Goal: Task Accomplishment & Management: Manage account settings

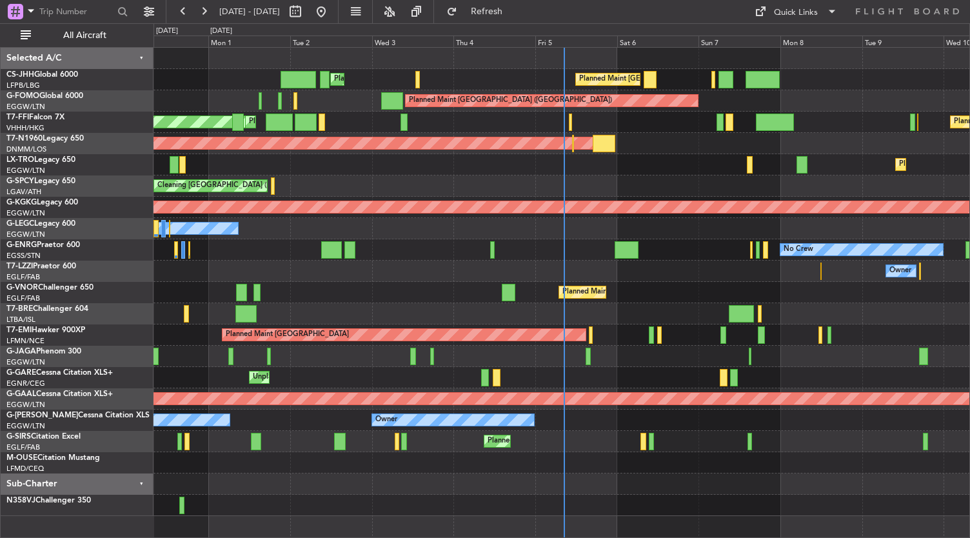
click at [546, 473] on div at bounding box center [562, 483] width 817 height 21
click at [609, 450] on div "Planned Maint [GEOGRAPHIC_DATA] ([GEOGRAPHIC_DATA])" at bounding box center [562, 441] width 817 height 21
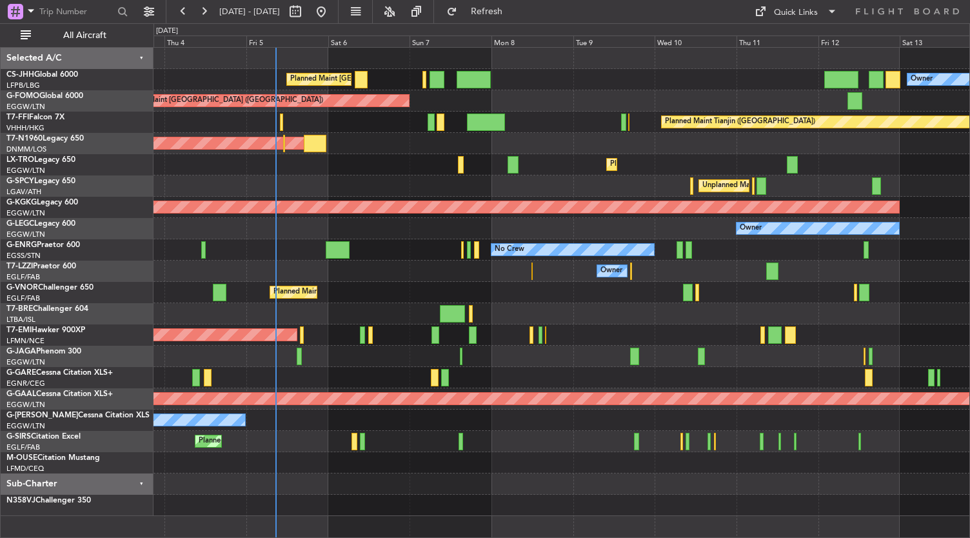
click at [350, 303] on div "Planned Maint [GEOGRAPHIC_DATA] ([GEOGRAPHIC_DATA]) Owner Planned Maint [GEOGRA…" at bounding box center [562, 282] width 817 height 468
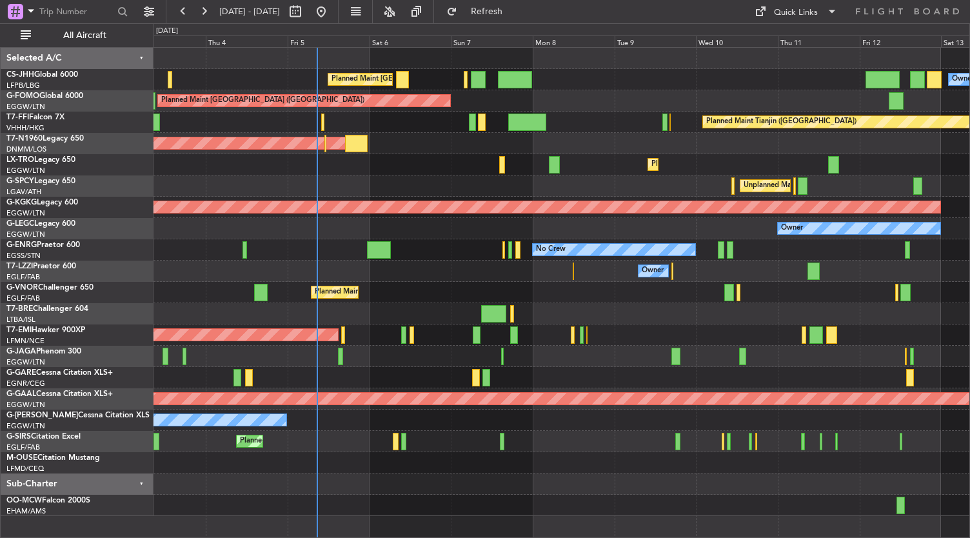
click at [417, 286] on div "Planned Maint [GEOGRAPHIC_DATA] ([GEOGRAPHIC_DATA]) Owner Planned Maint [GEOGRA…" at bounding box center [562, 282] width 817 height 468
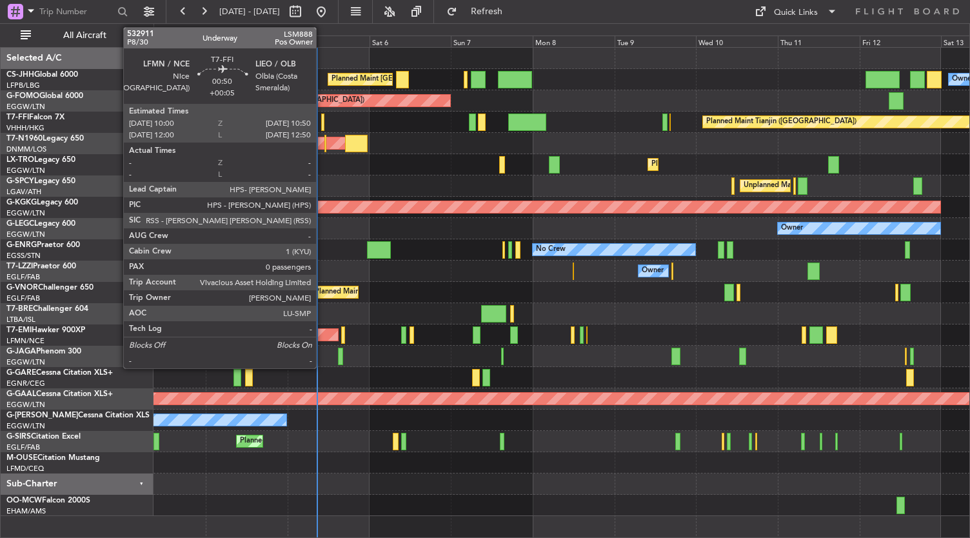
click at [323, 128] on div at bounding box center [322, 122] width 3 height 17
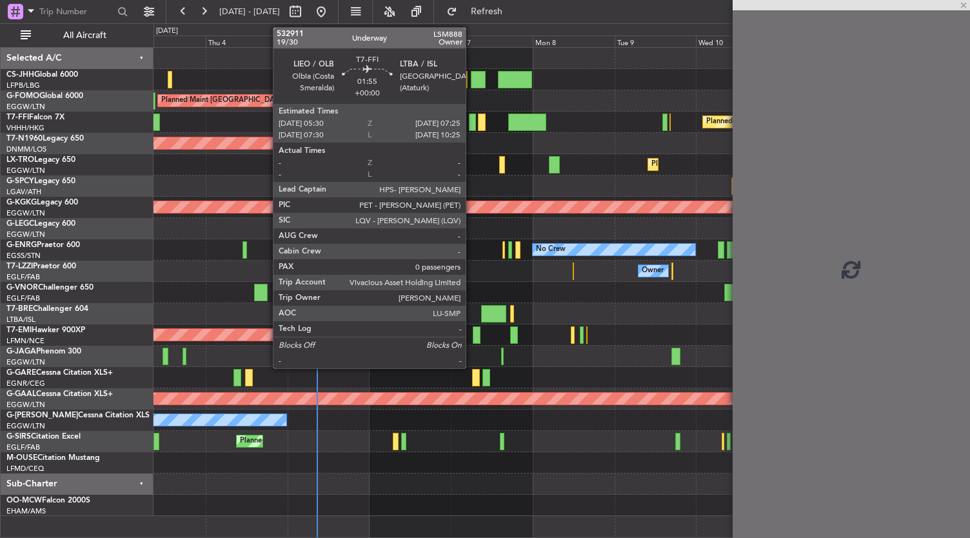
click at [472, 123] on div at bounding box center [472, 122] width 7 height 17
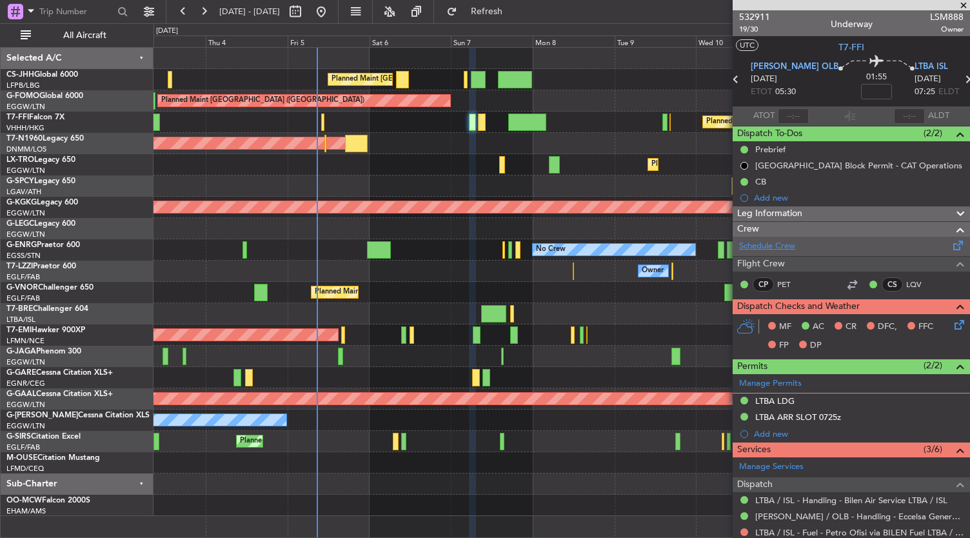
click at [773, 244] on link "Schedule Crew" at bounding box center [767, 246] width 56 height 13
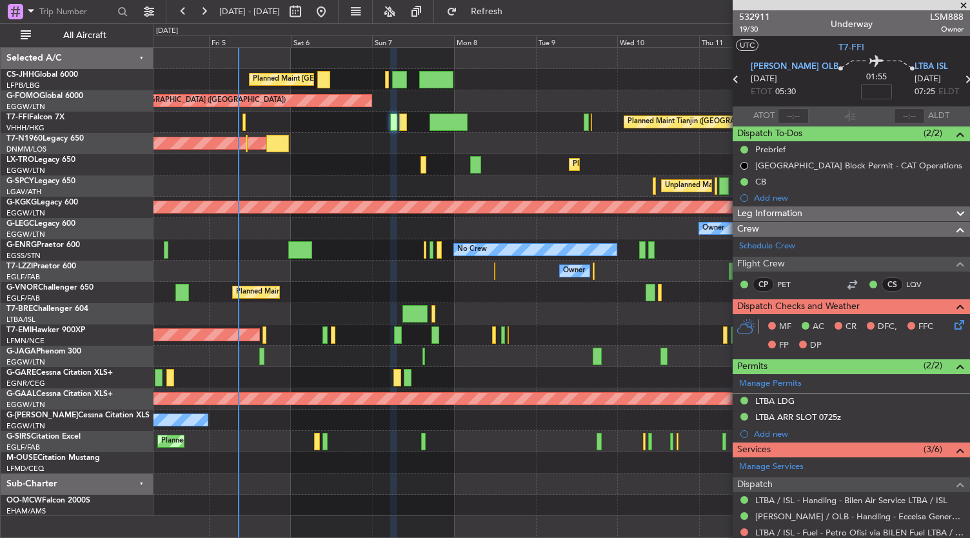
click at [464, 453] on div at bounding box center [562, 462] width 817 height 21
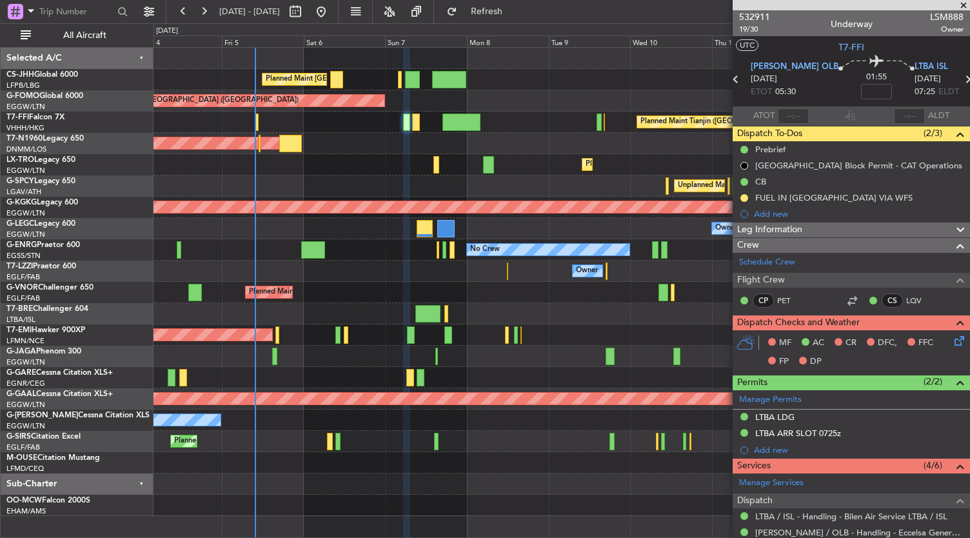
click at [508, 319] on div at bounding box center [562, 313] width 817 height 21
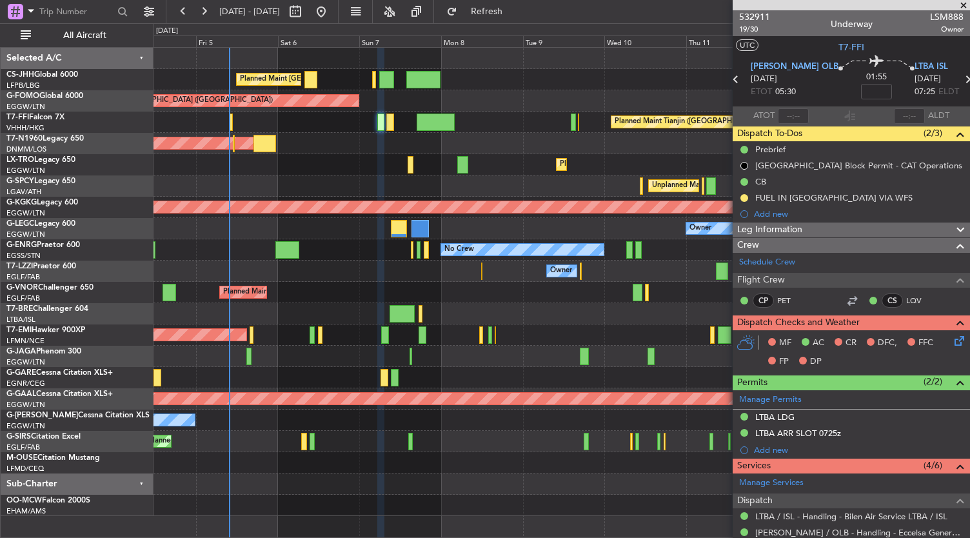
click at [487, 303] on div "Owner Planned Maint [GEOGRAPHIC_DATA] ([GEOGRAPHIC_DATA]) Planned Maint [GEOGRA…" at bounding box center [562, 282] width 817 height 468
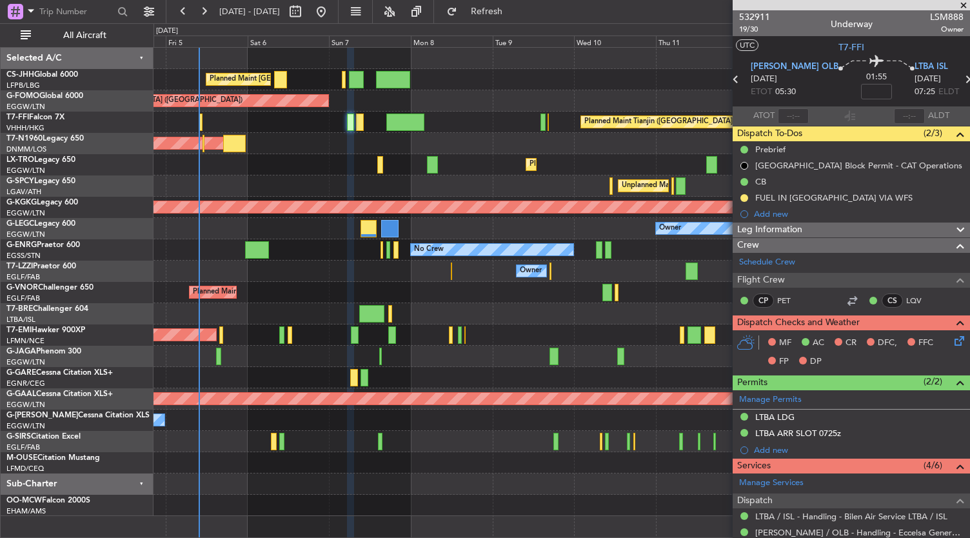
click at [457, 309] on div at bounding box center [562, 313] width 817 height 21
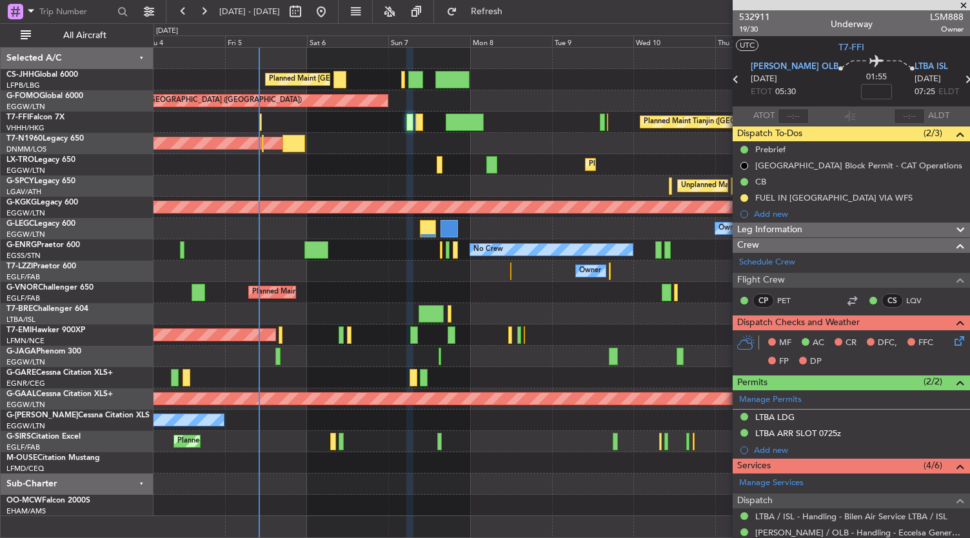
click at [332, 303] on div "Owner Planned Maint [GEOGRAPHIC_DATA] ([GEOGRAPHIC_DATA]) Planned Maint [GEOGRA…" at bounding box center [562, 282] width 817 height 468
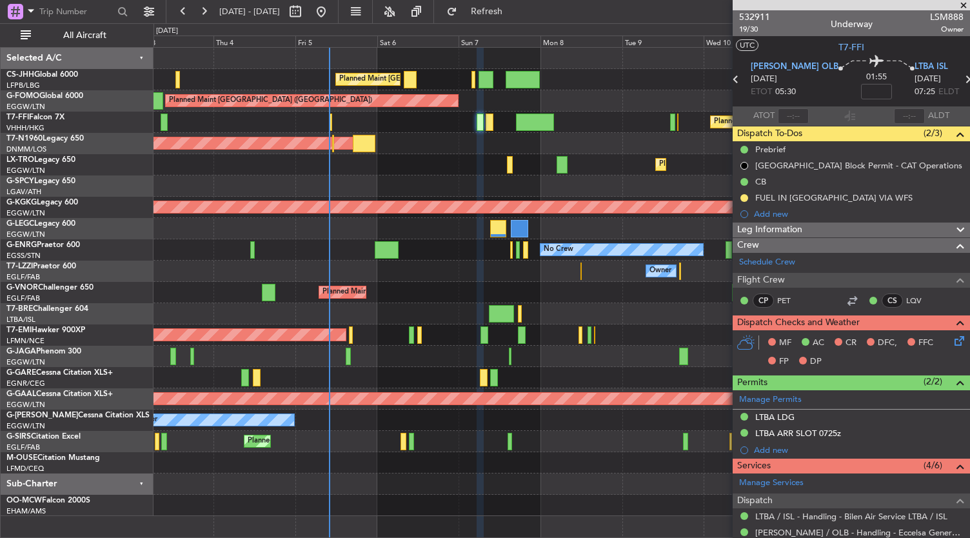
click at [445, 317] on div "Owner Planned Maint [GEOGRAPHIC_DATA] ([GEOGRAPHIC_DATA]) Planned Maint [GEOGRA…" at bounding box center [562, 282] width 817 height 468
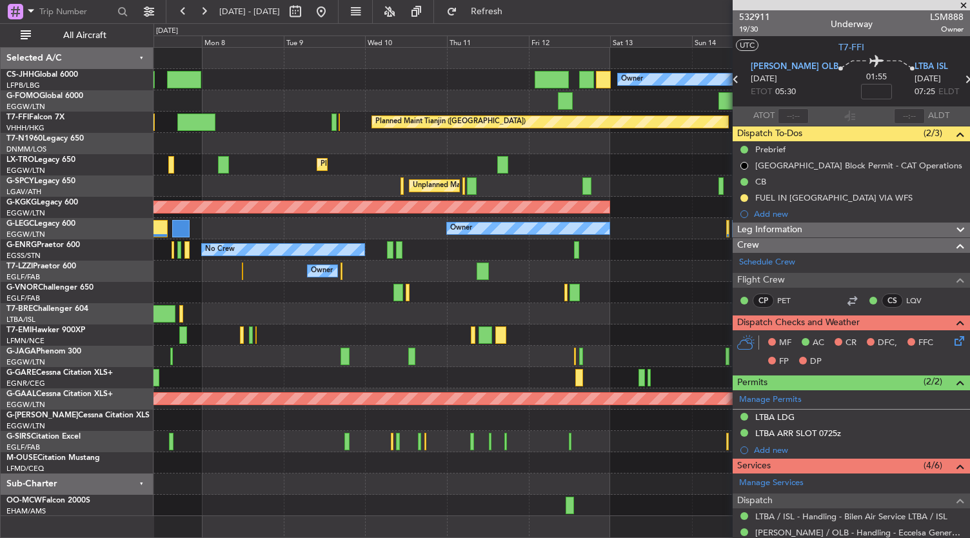
click at [0, 211] on div "Owner Planned Maint [GEOGRAPHIC_DATA] ([GEOGRAPHIC_DATA]) Planned Maint [GEOGRA…" at bounding box center [485, 280] width 970 height 515
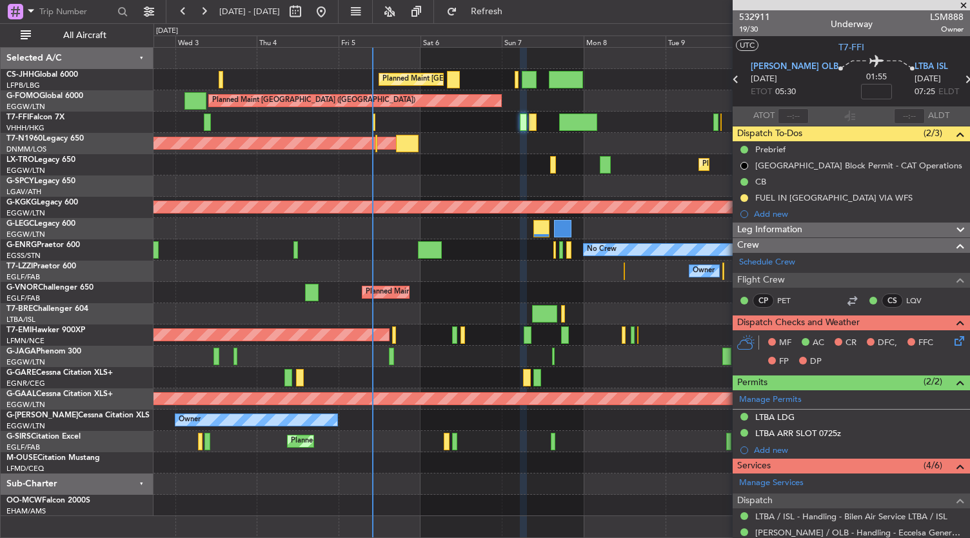
click at [711, 335] on div "Planned Maint [GEOGRAPHIC_DATA] ([GEOGRAPHIC_DATA]) Planned Maint [GEOGRAPHIC_D…" at bounding box center [562, 282] width 817 height 468
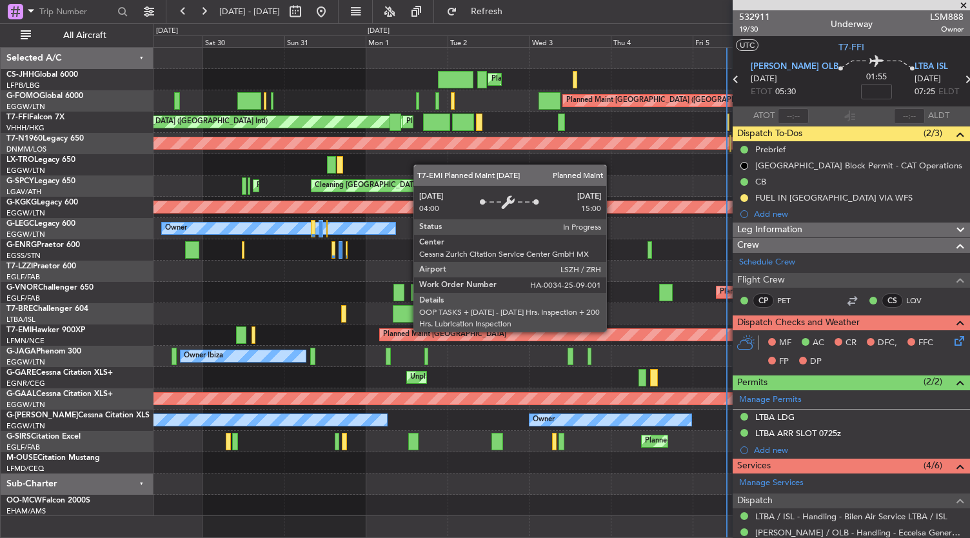
click at [884, 363] on fb-app "[DATE] - [DATE] Refresh Quick Links All Aircraft Planned Maint [GEOGRAPHIC_DATA…" at bounding box center [485, 274] width 970 height 528
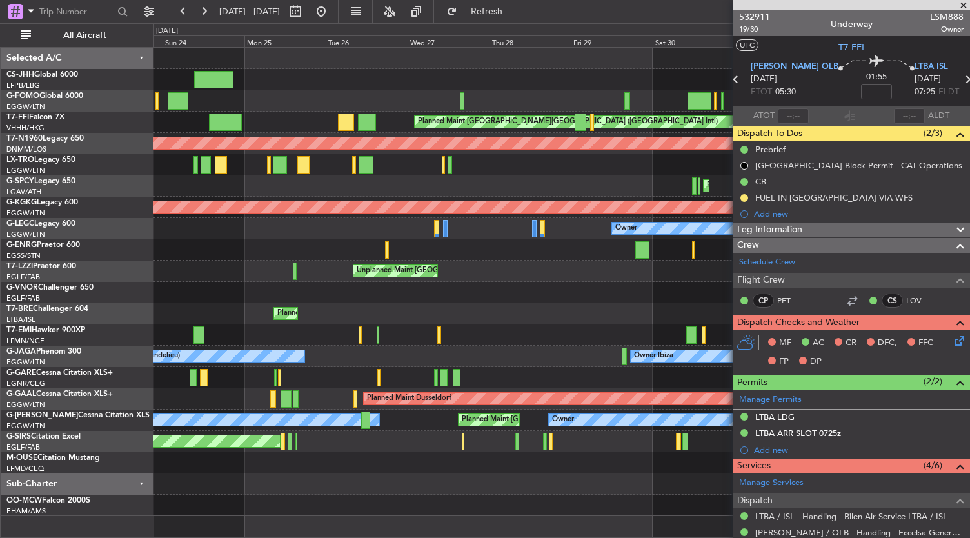
click at [833, 355] on fb-app "[DATE] - [DATE] Refresh Quick Links All Aircraft Planned Maint [GEOGRAPHIC_DATA…" at bounding box center [485, 274] width 970 height 528
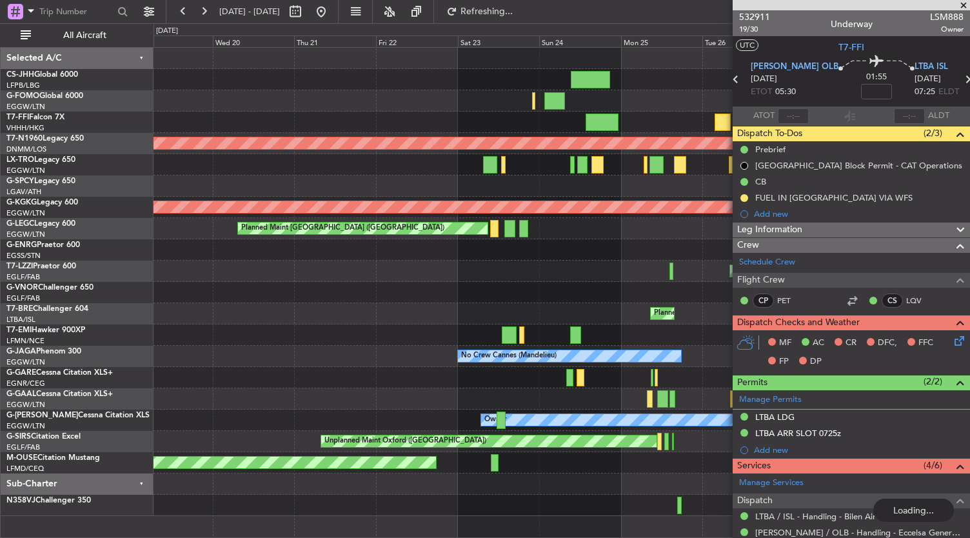
click at [529, 229] on div "Planned Maint [GEOGRAPHIC_DATA] ([GEOGRAPHIC_DATA]) Owner" at bounding box center [562, 228] width 817 height 21
click at [528, 228] on div "Planned Maint [GEOGRAPHIC_DATA] ([GEOGRAPHIC_DATA]) Owner" at bounding box center [562, 228] width 817 height 21
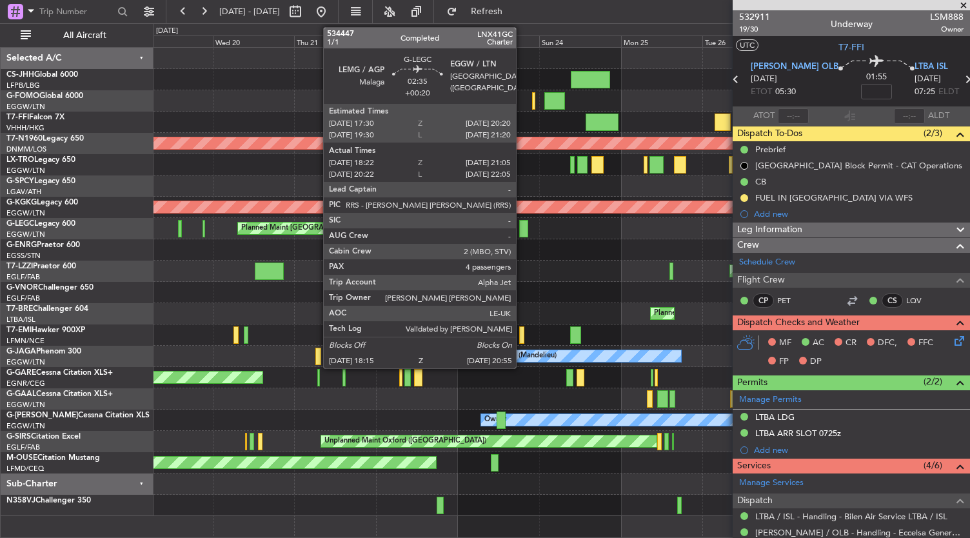
click at [522, 229] on div at bounding box center [524, 228] width 10 height 17
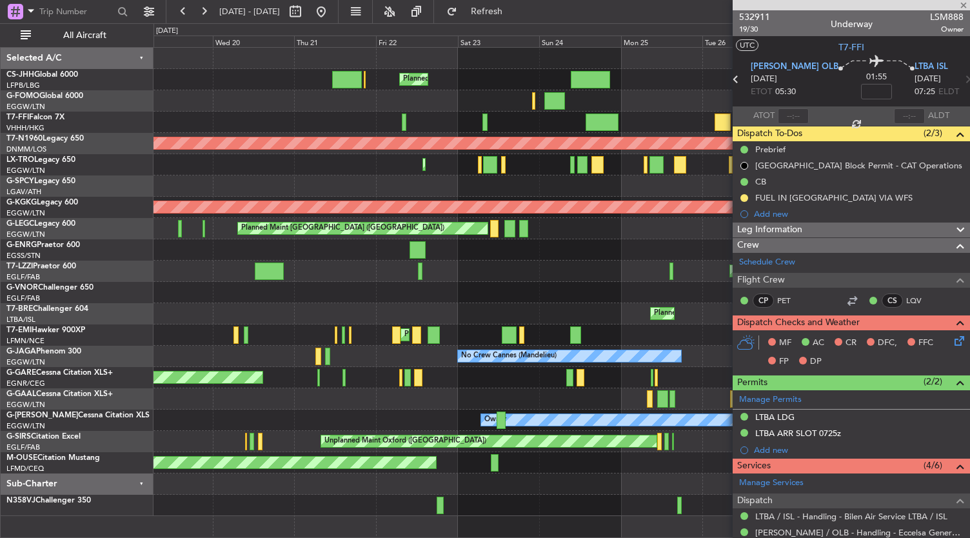
type input "+00:20"
type input "18:22"
type input "20:50"
type input "4"
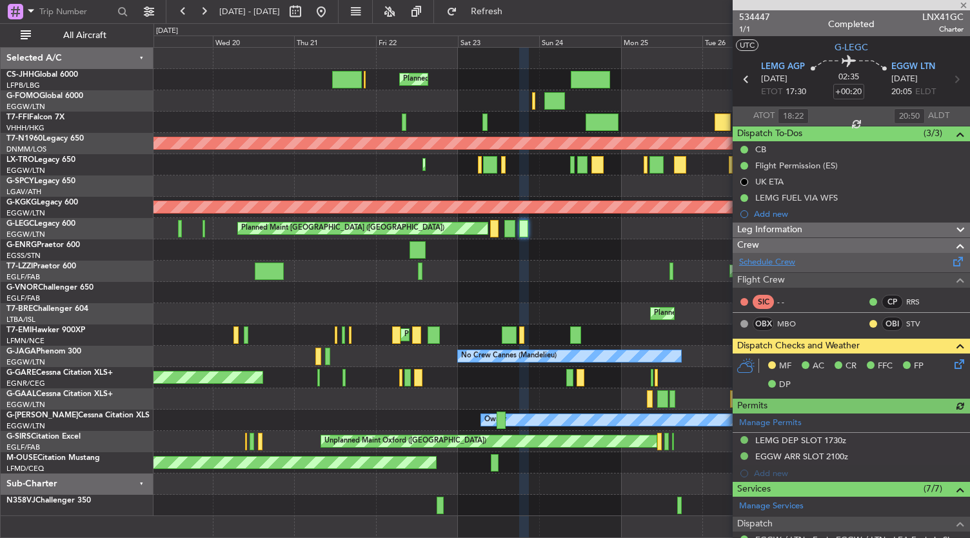
click at [795, 267] on link "Schedule Crew" at bounding box center [767, 262] width 56 height 13
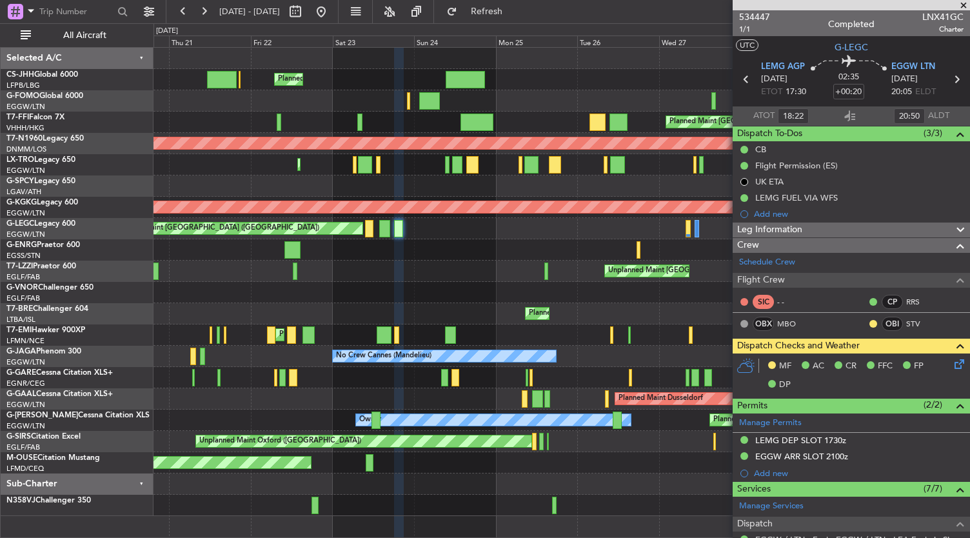
click at [450, 288] on div "Planned Maint [GEOGRAPHIC_DATA] ([GEOGRAPHIC_DATA]) Planned Maint [GEOGRAPHIC_D…" at bounding box center [562, 282] width 817 height 468
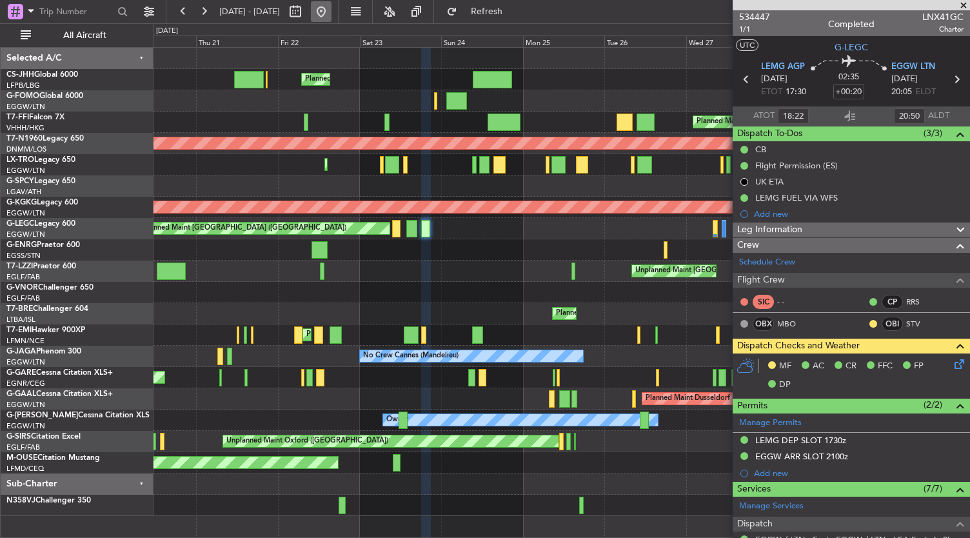
click at [332, 10] on button at bounding box center [321, 11] width 21 height 21
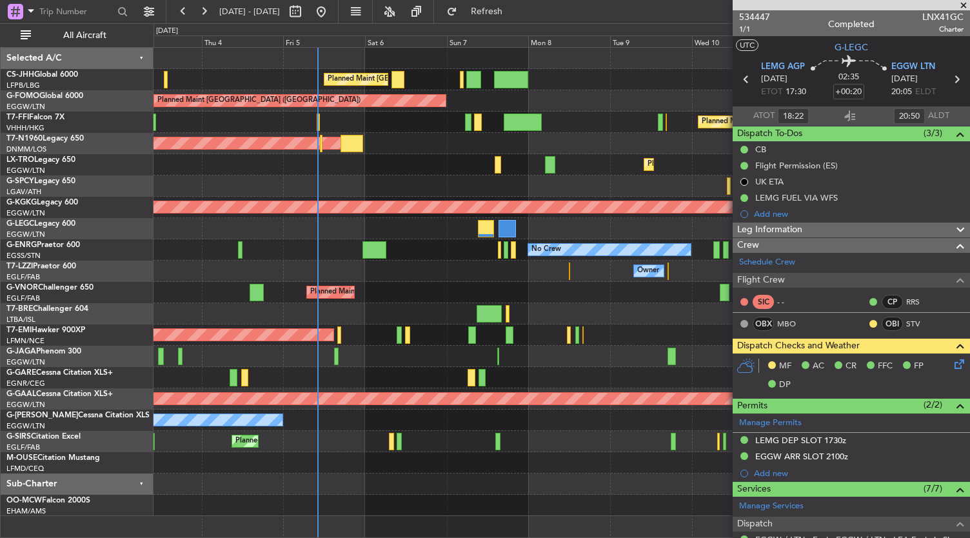
click at [425, 270] on div "Owner" at bounding box center [562, 271] width 817 height 21
click at [465, 484] on div at bounding box center [562, 483] width 817 height 21
click at [400, 281] on div "Owner" at bounding box center [562, 271] width 817 height 21
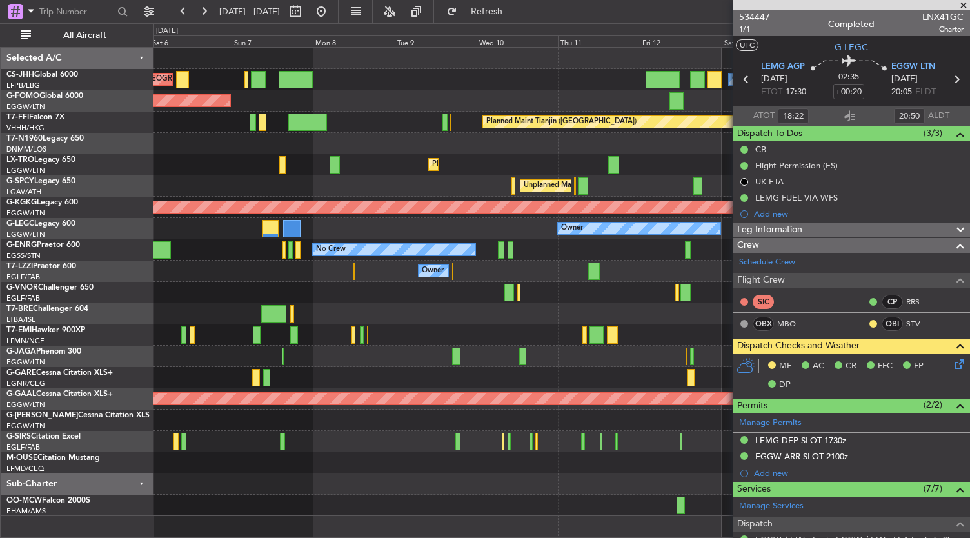
click at [241, 274] on div "Owner" at bounding box center [562, 271] width 817 height 21
click at [264, 300] on div "Owner Planned Maint [GEOGRAPHIC_DATA] ([GEOGRAPHIC_DATA]) Planned Maint [GEOGRA…" at bounding box center [562, 282] width 817 height 468
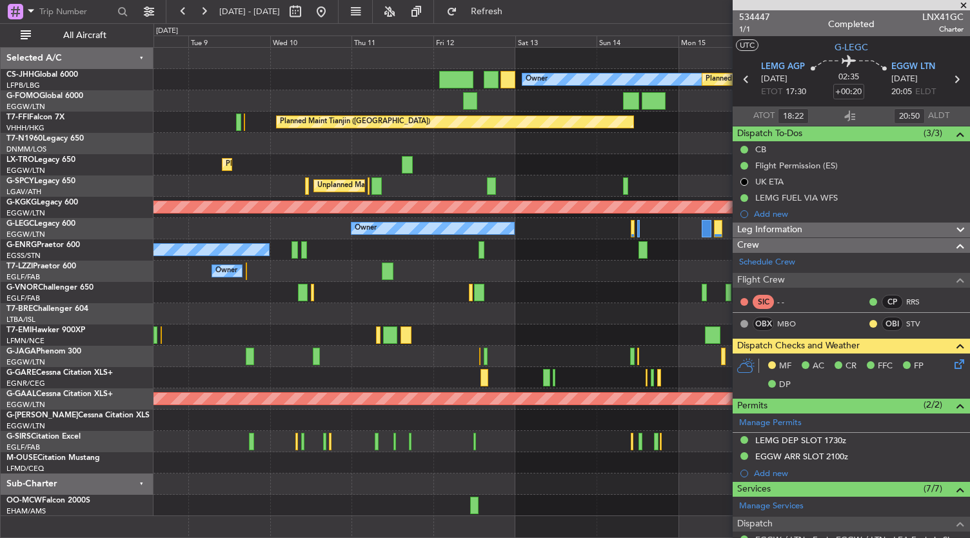
click at [261, 291] on div at bounding box center [562, 292] width 817 height 21
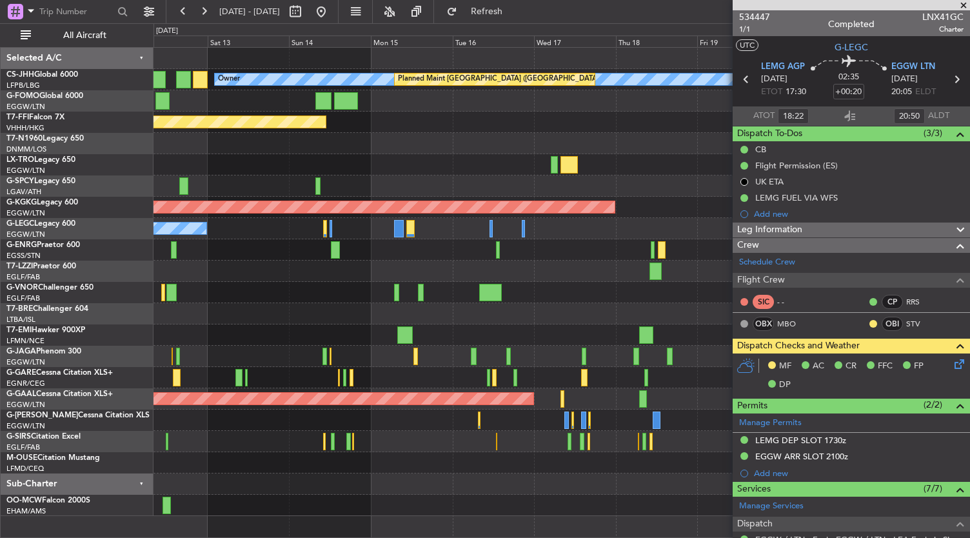
click at [215, 299] on div "Owner Planned Maint [GEOGRAPHIC_DATA] ([GEOGRAPHIC_DATA]) Planned Maint Tianjin…" at bounding box center [562, 282] width 817 height 468
click at [457, 511] on div at bounding box center [562, 505] width 817 height 21
click at [501, 475] on div at bounding box center [562, 483] width 817 height 21
